Goal: Task Accomplishment & Management: Manage account settings

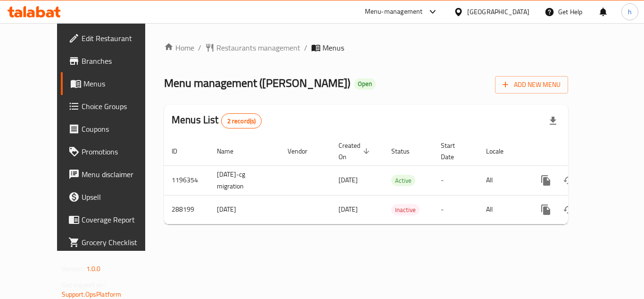
click at [82, 107] on span "Choice Groups" at bounding box center [119, 105] width 75 height 11
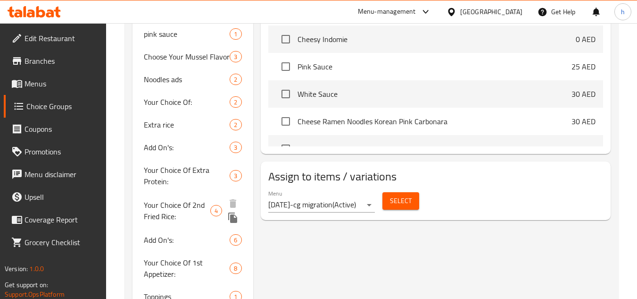
scroll to position [413, 0]
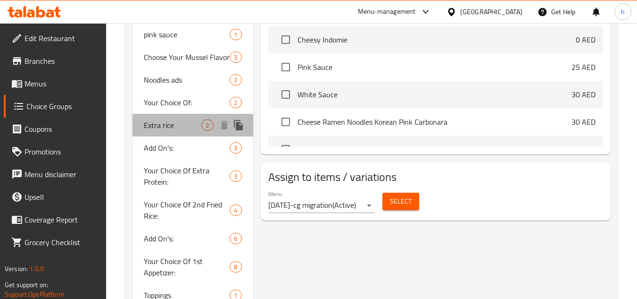
click at [159, 126] on span "Extra rice" at bounding box center [173, 124] width 58 height 11
type input "Extra rice"
type input "اضافه أرز"
type input "0"
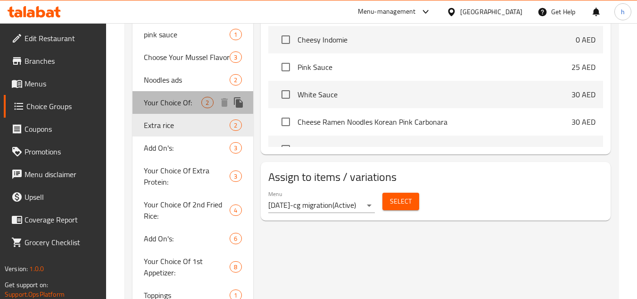
click at [159, 107] on span "Your Choice Of:" at bounding box center [173, 102] width 58 height 11
type input "Your Choice Of:"
type input "إختيارك من:"
type input "1"
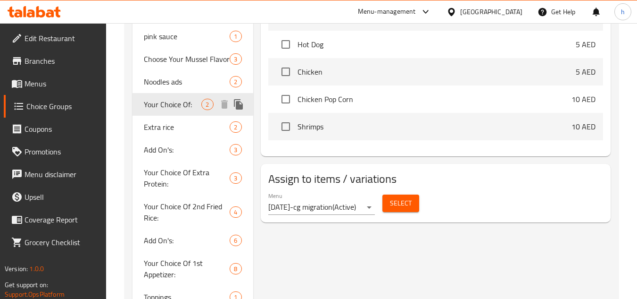
scroll to position [425, 0]
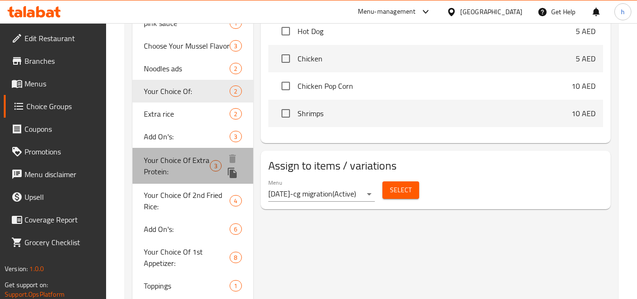
click at [162, 170] on span "Your Choice Of Extra Protein:" at bounding box center [177, 165] width 66 height 23
type input "Your Choice Of Extra Protein:"
type input "اختيارك من البروتين الإضافي:"
type input "0"
type input "3"
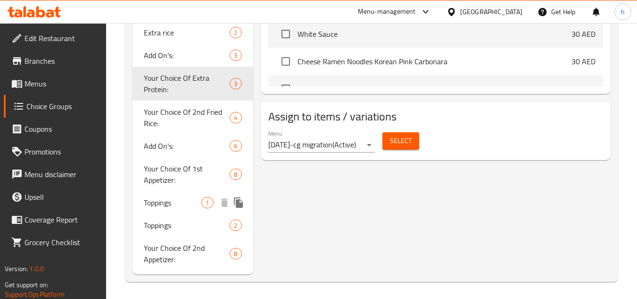
scroll to position [508, 0]
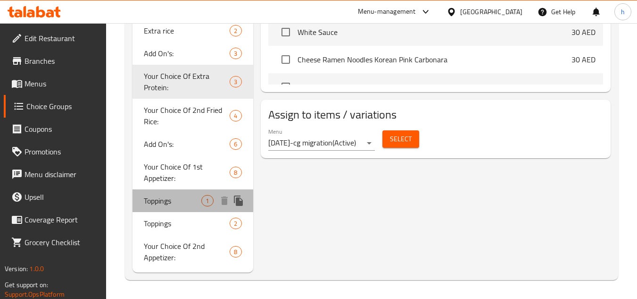
click at [160, 202] on span "Toppings" at bounding box center [173, 200] width 58 height 11
type input "Toppings"
type input "ااضافات التغطيه"
type input "1"
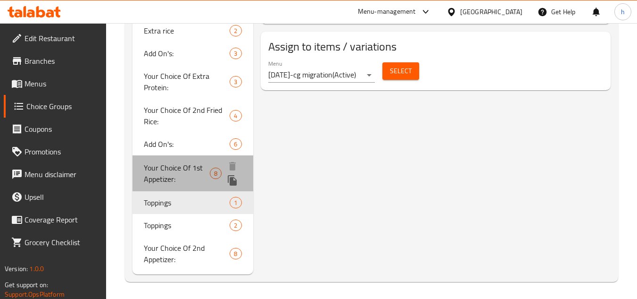
click at [169, 169] on span "Your Choice Of 1st Appetizer:" at bounding box center [177, 173] width 66 height 23
type input "Your Choice Of 1st Appetizer:"
type input "اختيارك من المقبلات الأولى:"
type input "1"
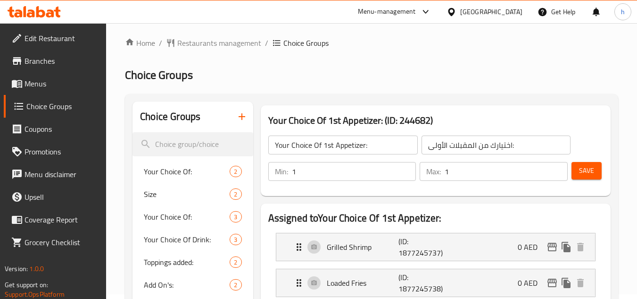
scroll to position [0, 0]
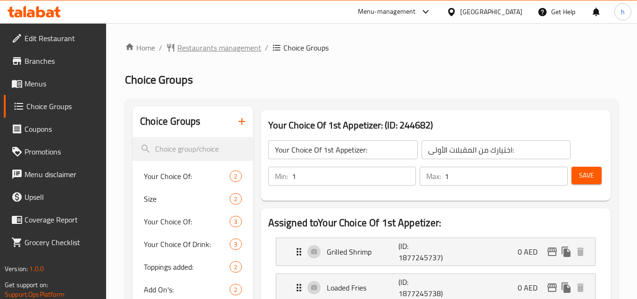
click at [231, 46] on span "Restaurants management" at bounding box center [219, 47] width 84 height 11
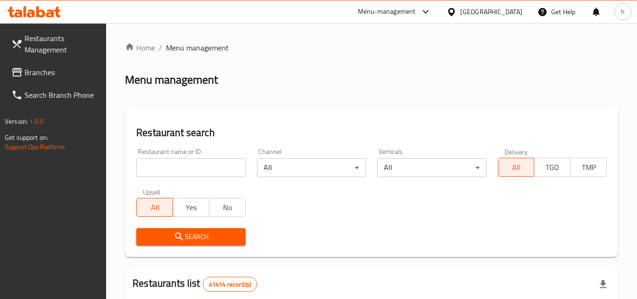
click at [62, 74] on span "Branches" at bounding box center [62, 72] width 75 height 11
